Goal: Navigation & Orientation: Find specific page/section

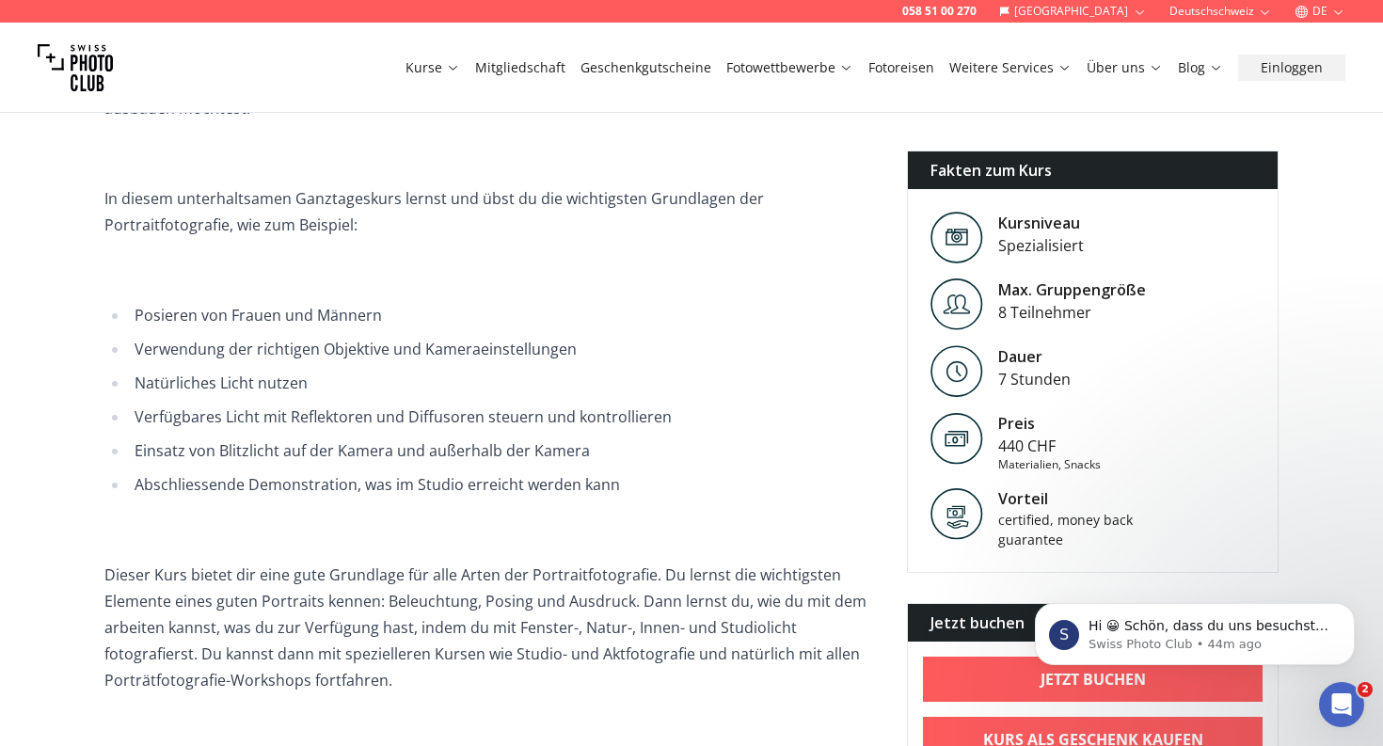
scroll to position [350, 0]
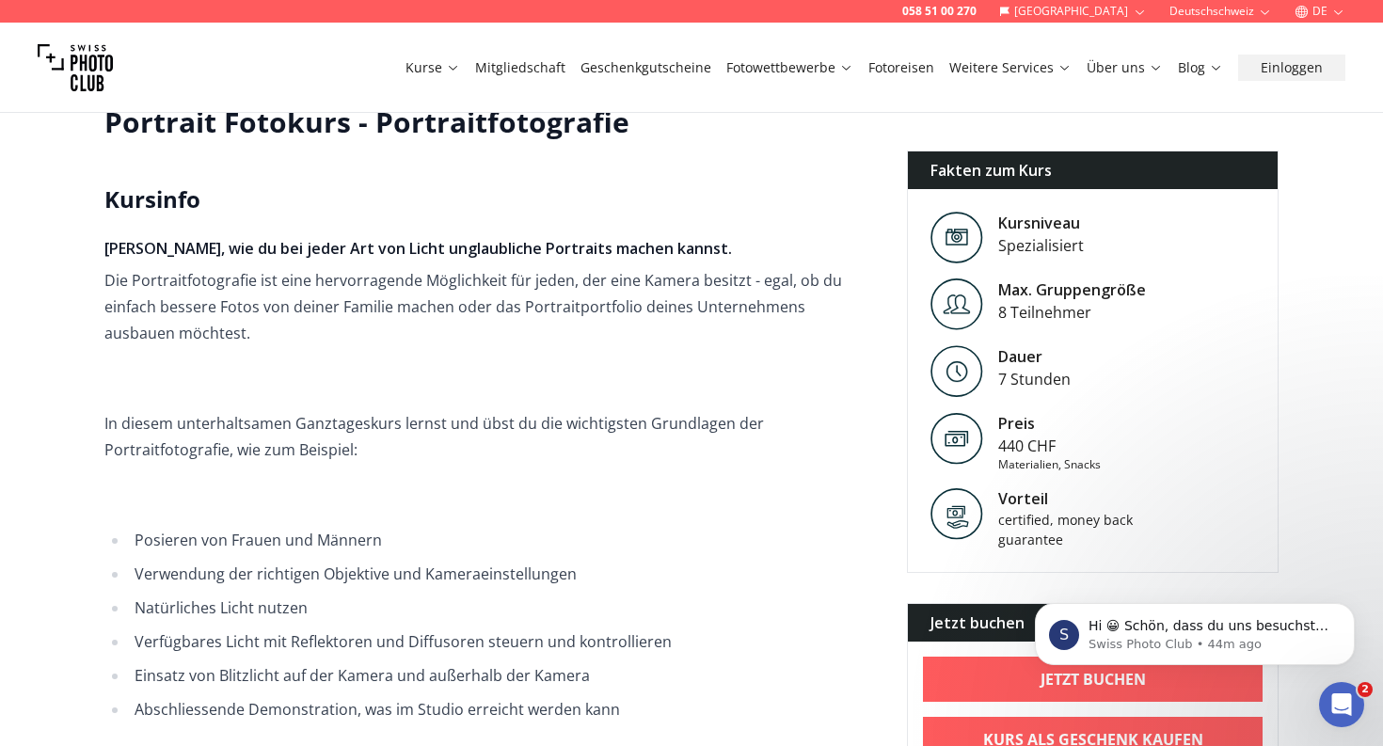
click at [529, 61] on link "Mitgliedschaft" at bounding box center [520, 67] width 90 height 19
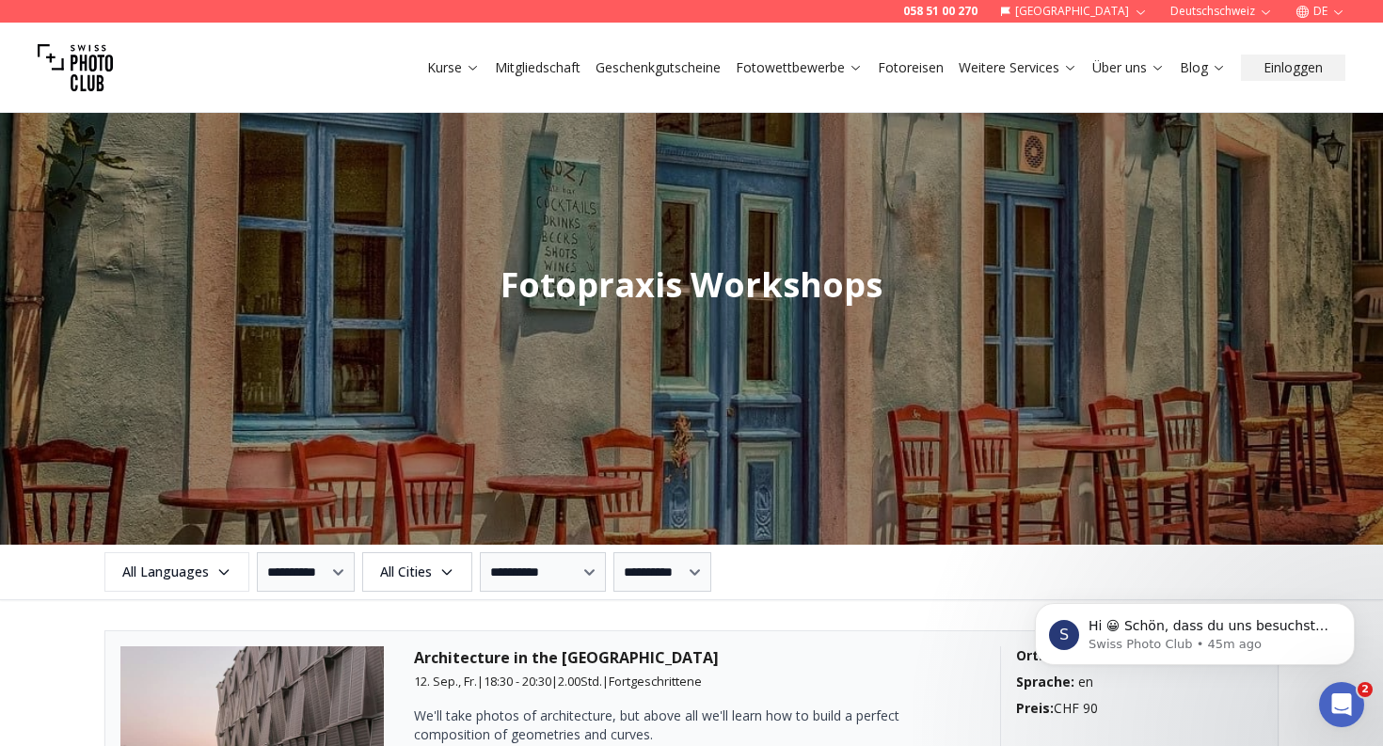
scroll to position [1884, 0]
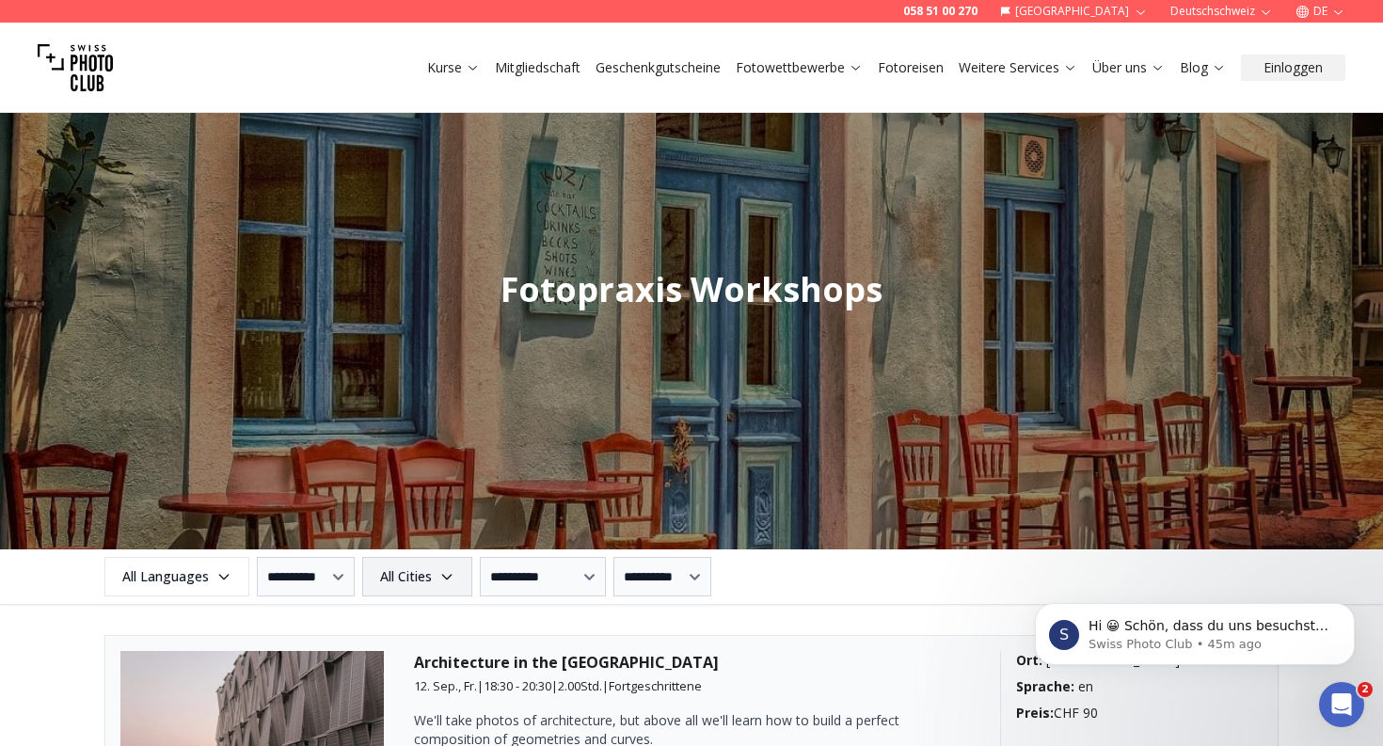
click at [451, 576] on span "All Cities" at bounding box center [417, 577] width 104 height 34
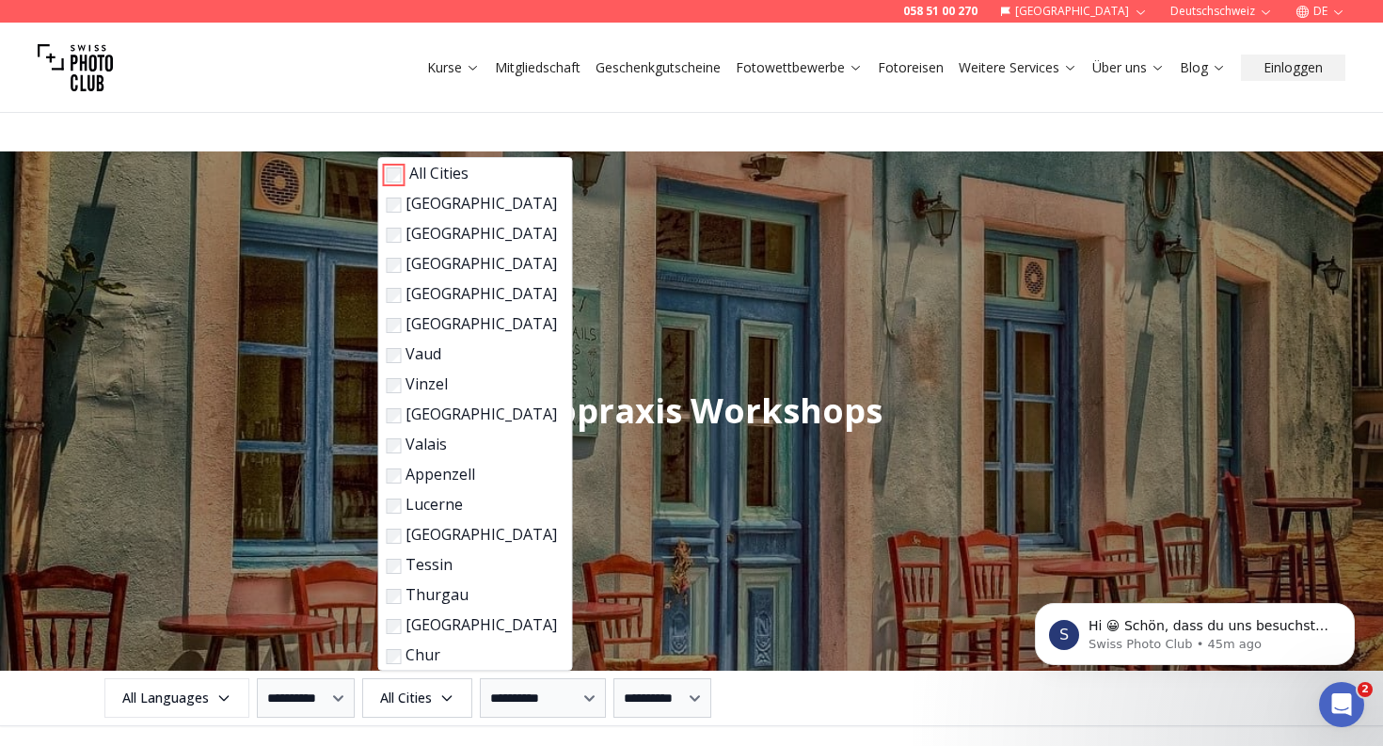
scroll to position [1758, 0]
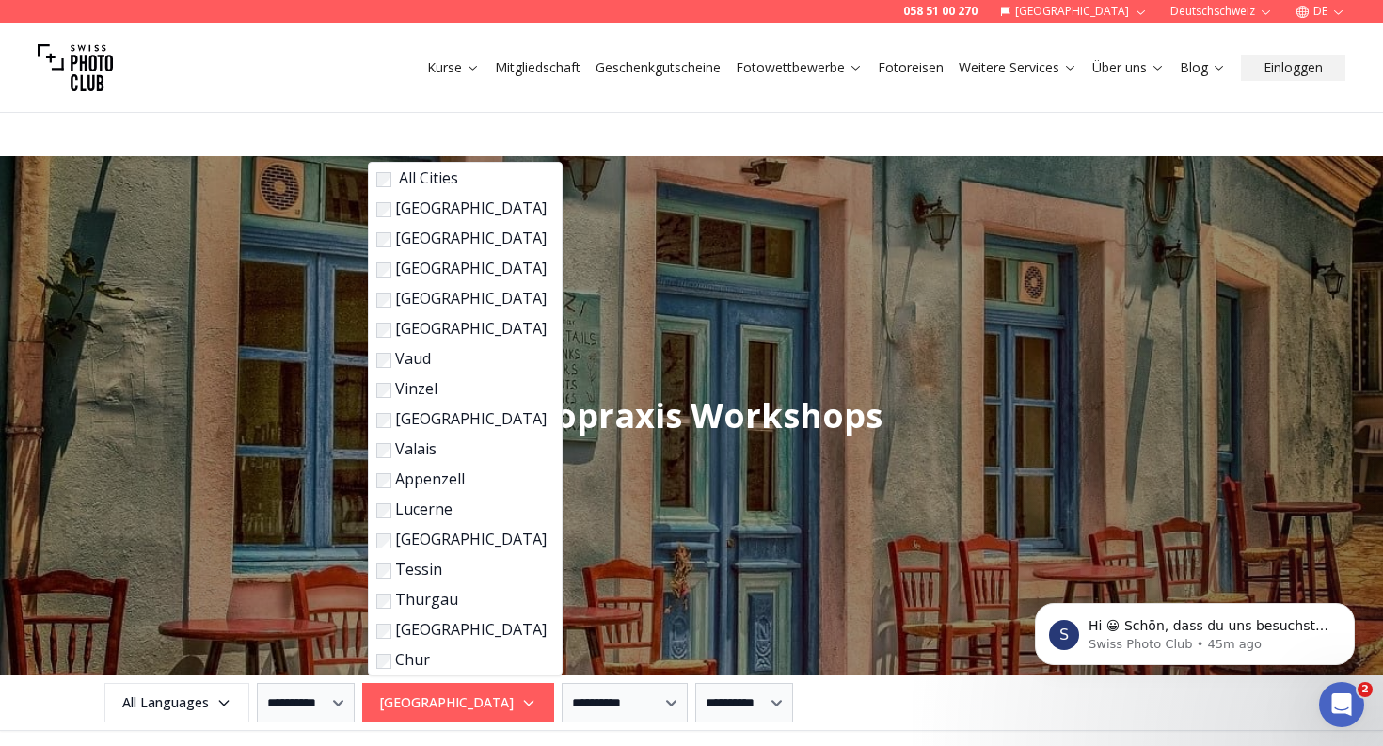
click at [929, 689] on div "**********" at bounding box center [691, 703] width 1204 height 40
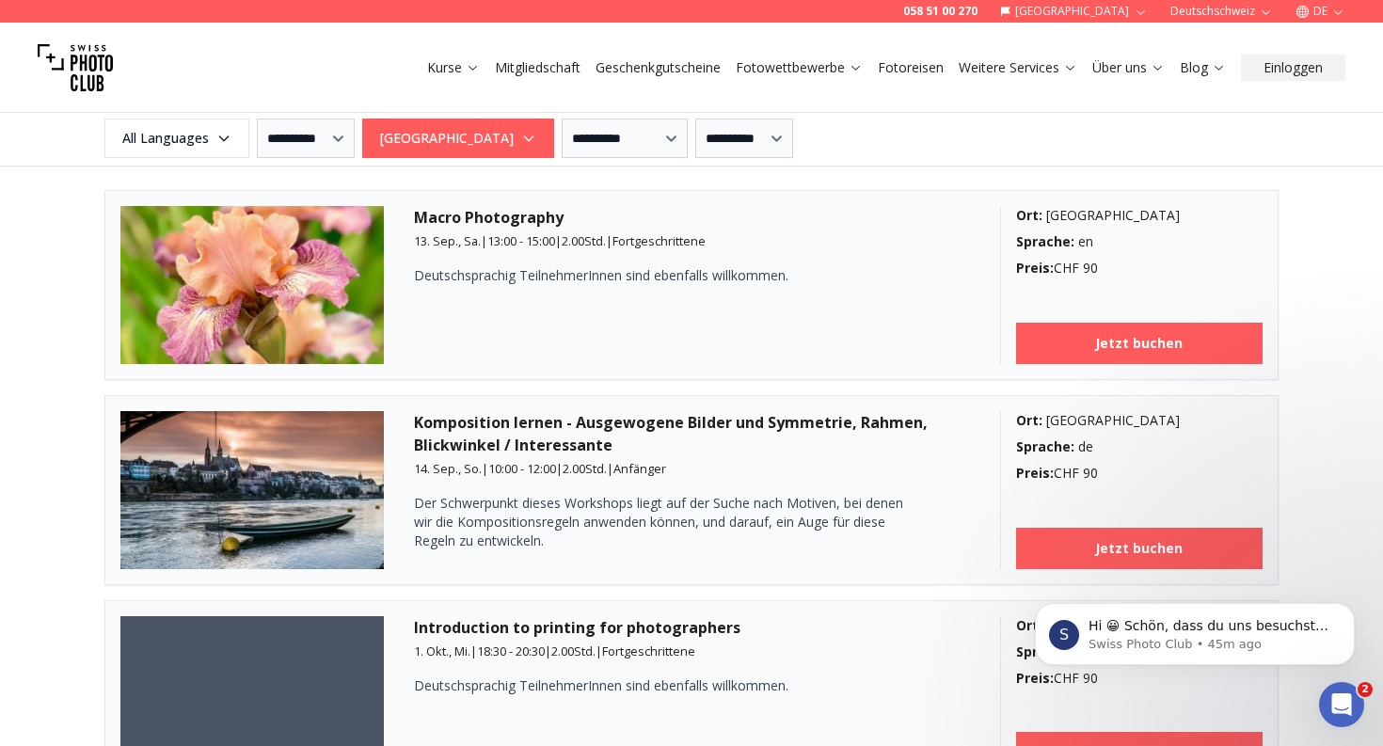
scroll to position [2330, 0]
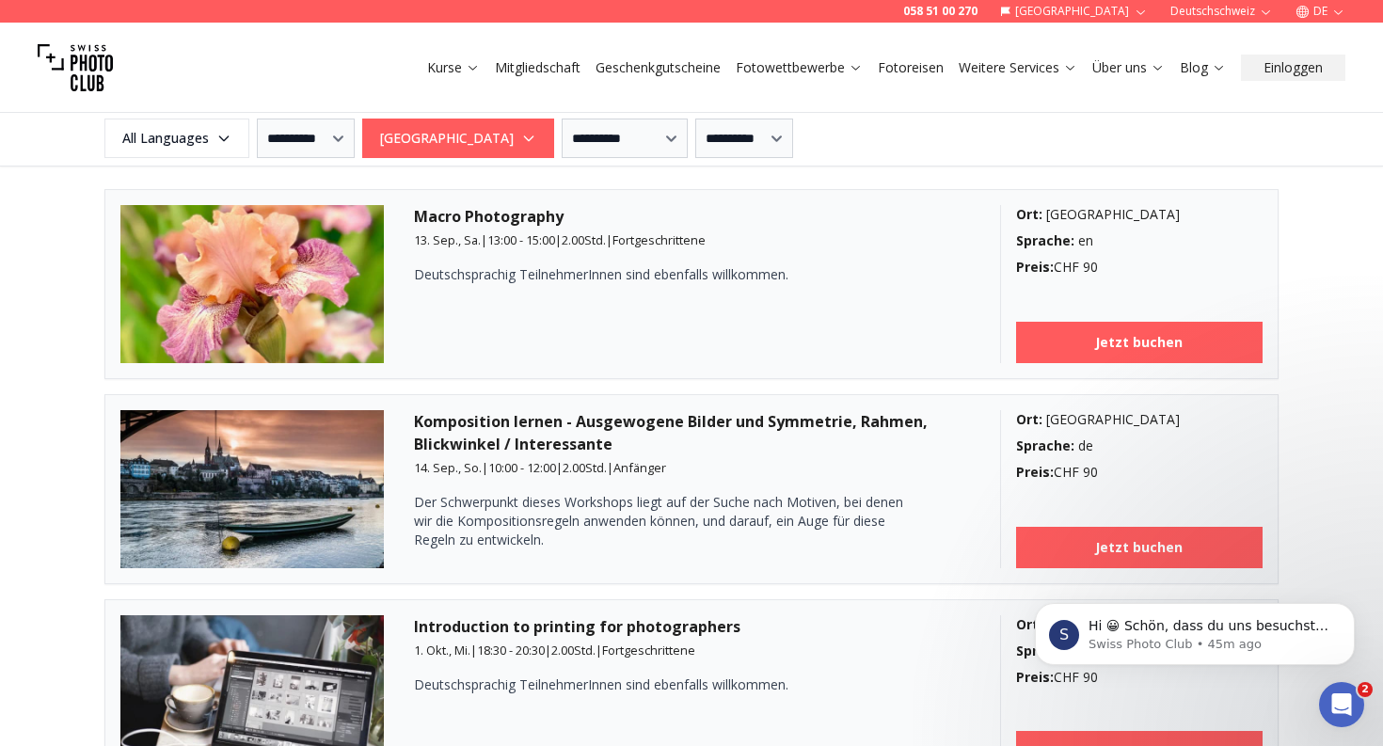
click at [342, 262] on img at bounding box center [251, 284] width 263 height 158
drag, startPoint x: 486, startPoint y: 276, endPoint x: 657, endPoint y: 276, distance: 170.3
click at [657, 276] on p "Deutschsprachig TeilnehmerInnen sind ebenfalls willkommen." at bounding box center [658, 274] width 489 height 19
click at [1170, 345] on b "Jetzt buchen" at bounding box center [1138, 342] width 87 height 19
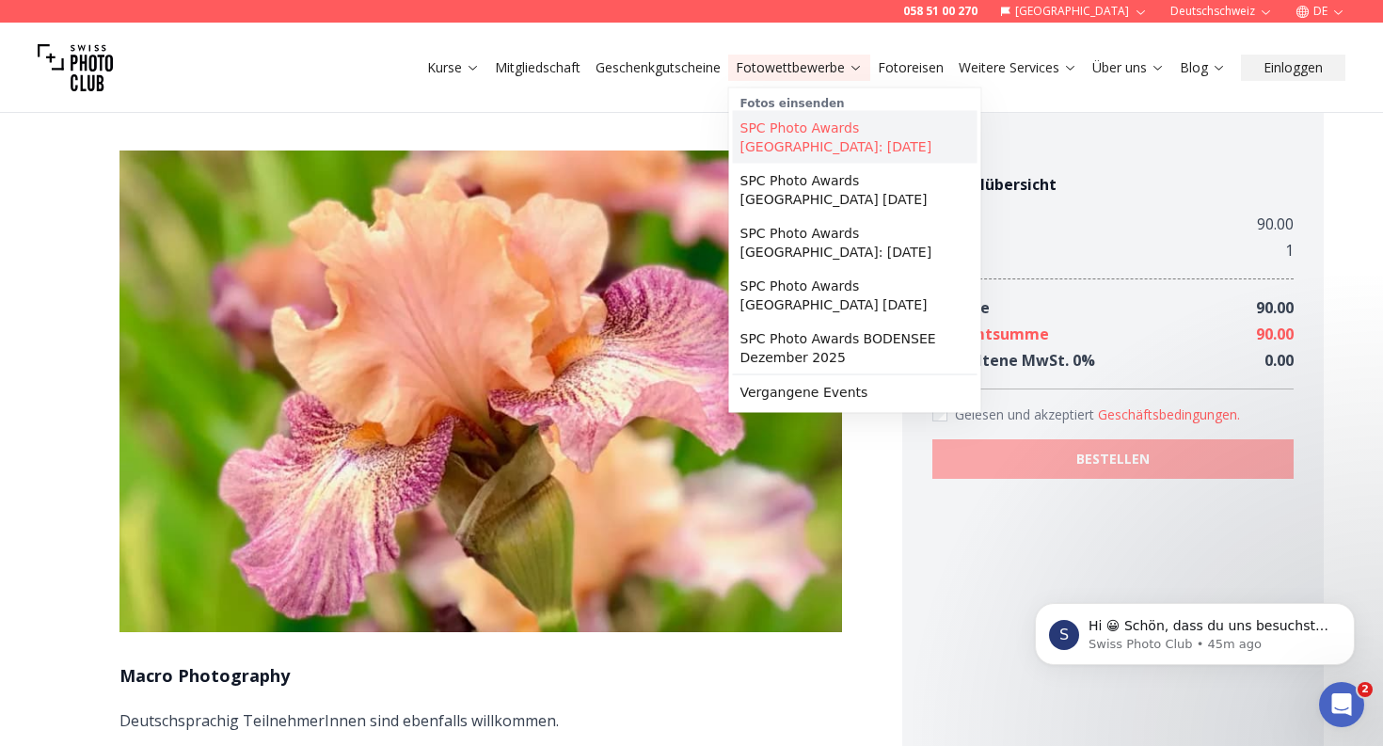
click at [830, 138] on link "SPC Photo Awards [GEOGRAPHIC_DATA]: [DATE]" at bounding box center [855, 137] width 245 height 53
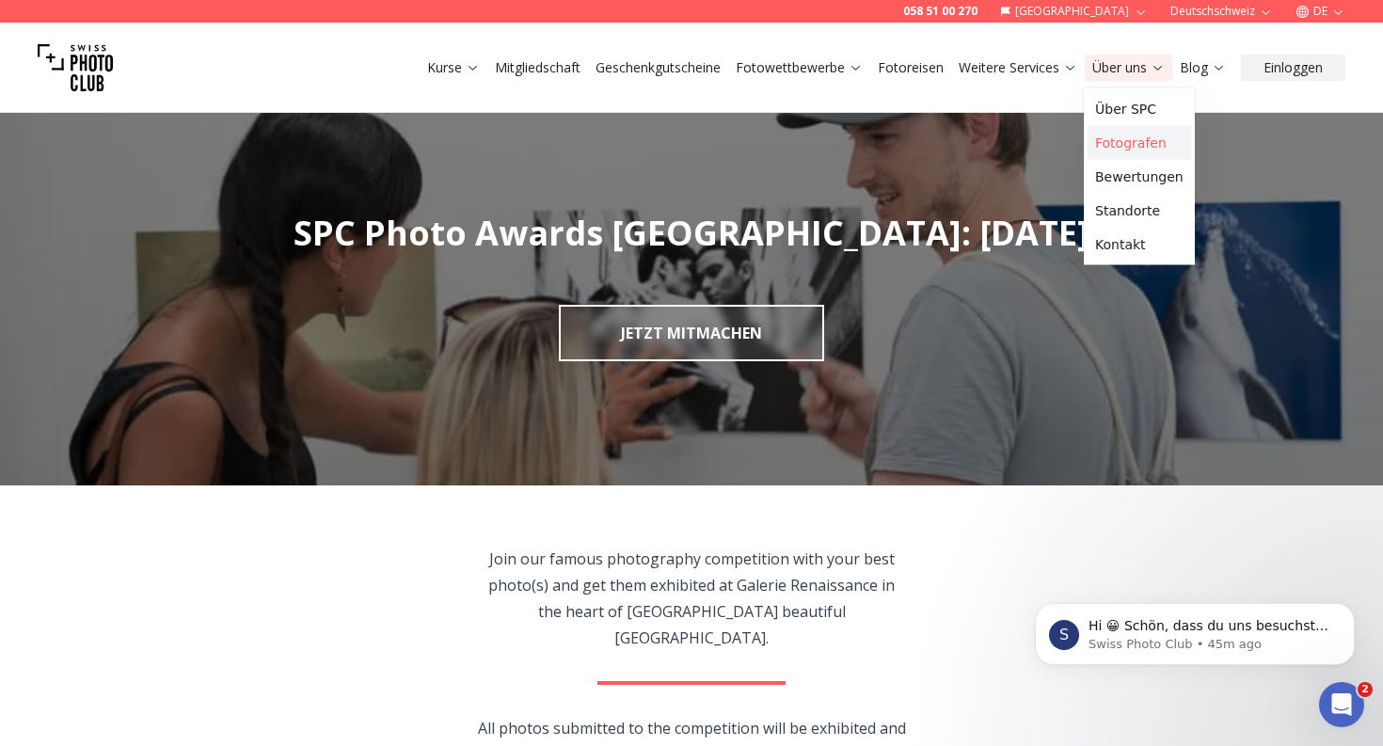
click at [1134, 135] on link "Fotografen" at bounding box center [1139, 143] width 103 height 34
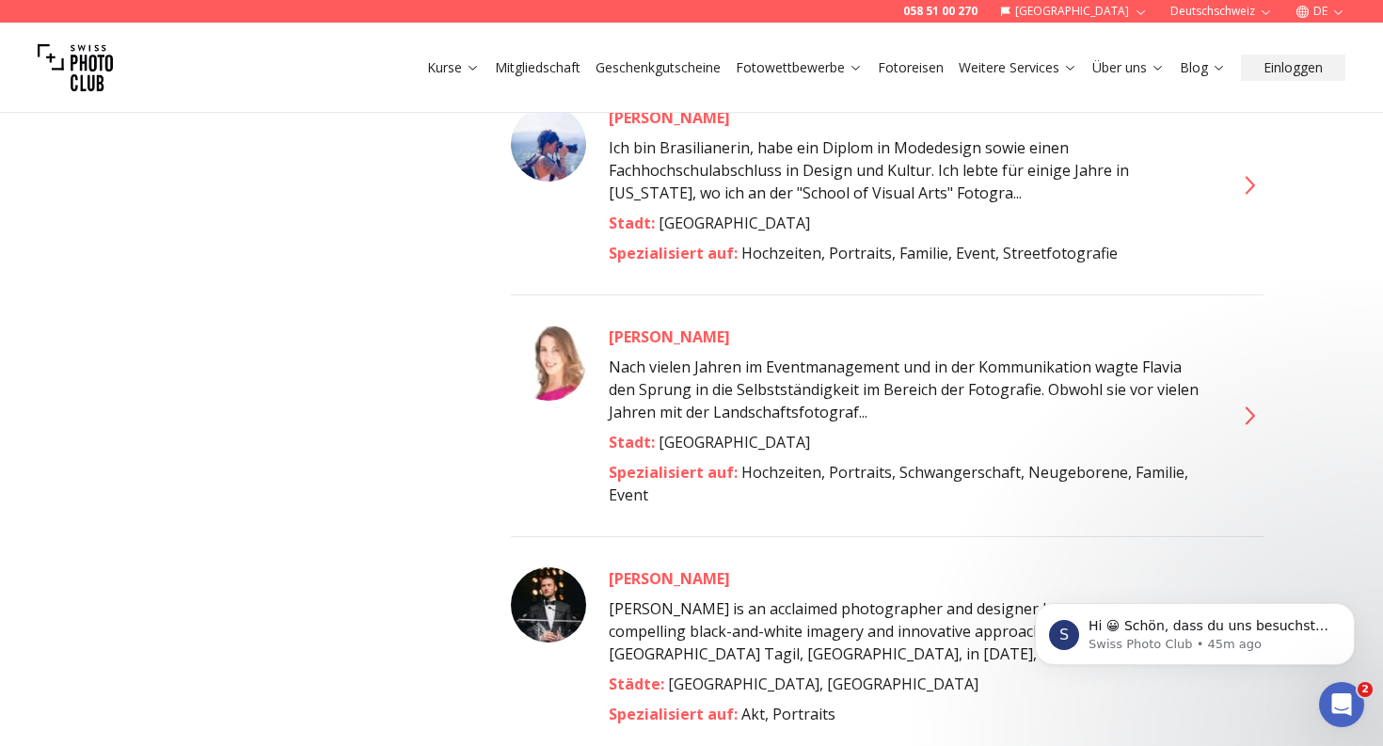
scroll to position [2746, 0]
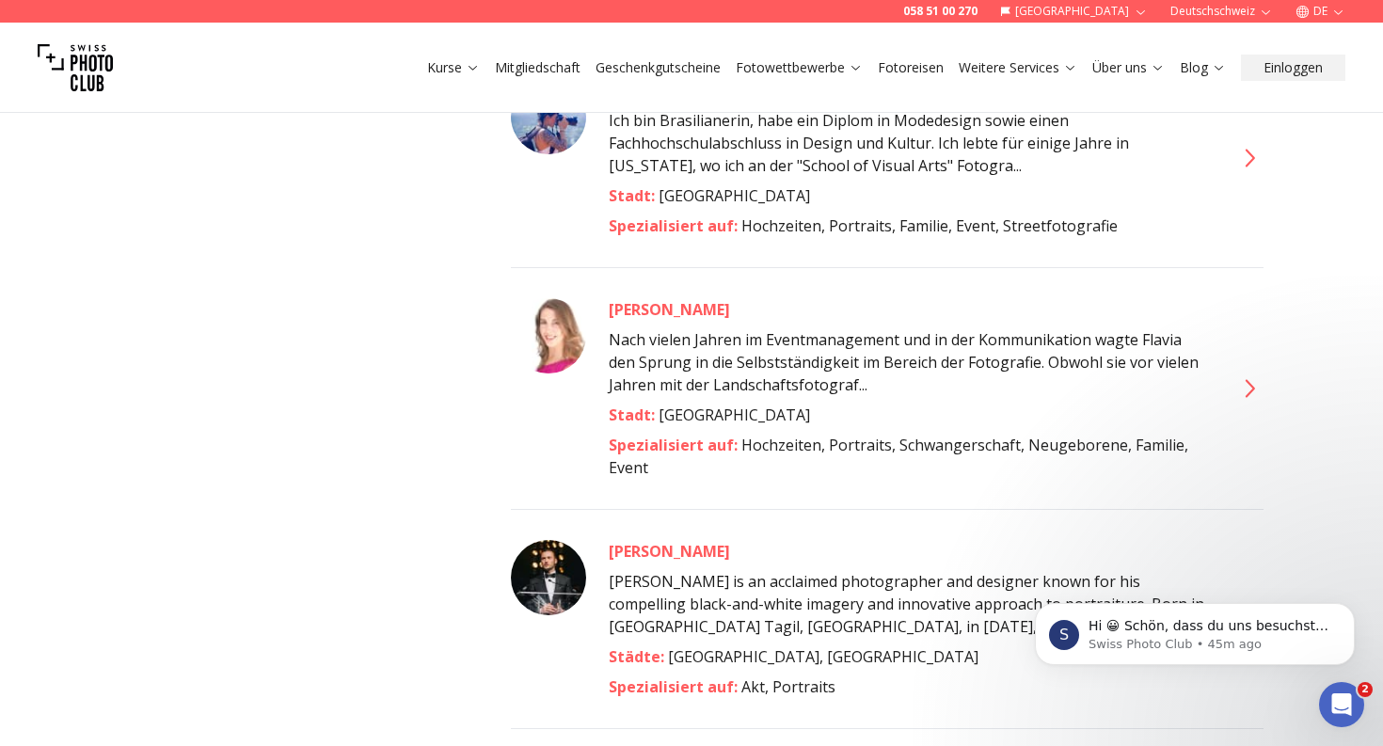
click at [675, 298] on div "[PERSON_NAME]" at bounding box center [910, 309] width 602 height 23
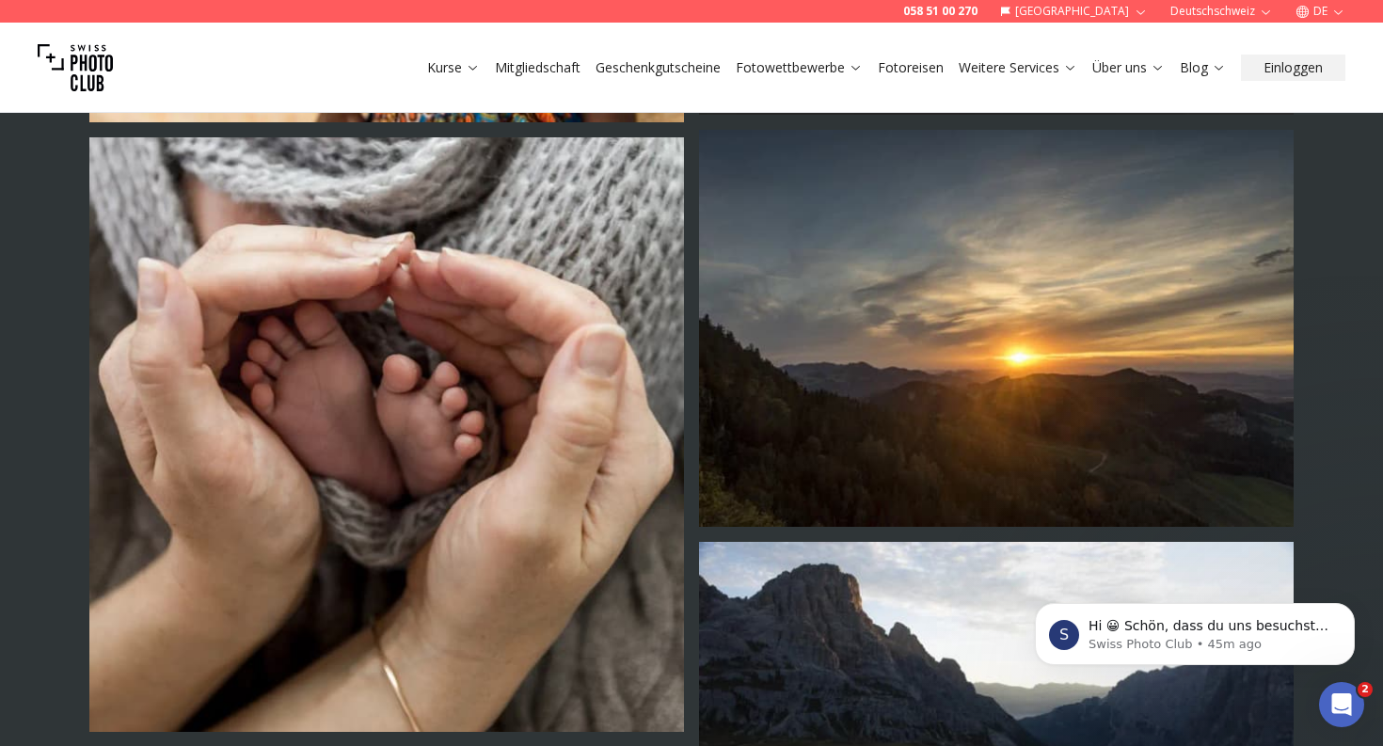
scroll to position [4901, 0]
